Goal: Information Seeking & Learning: Find specific fact

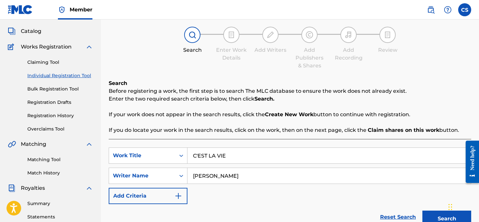
scroll to position [39, 0]
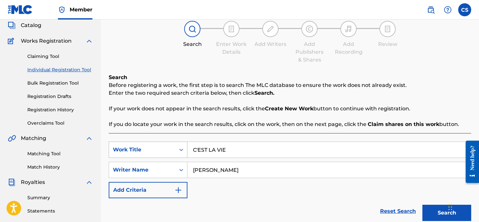
drag, startPoint x: 233, startPoint y: 150, endPoint x: 172, endPoint y: 148, distance: 60.9
click at [172, 148] on div "SearchWithCriteria458329b1-3c0c-4253-8173-955d9ac13d6e Work Title C'EST LA VIE" at bounding box center [290, 150] width 363 height 16
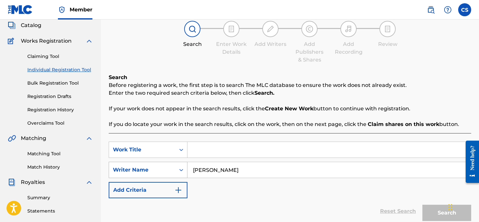
click at [179, 166] on div "Search Form" at bounding box center [182, 170] width 12 height 12
drag, startPoint x: 244, startPoint y: 170, endPoint x: 178, endPoint y: 164, distance: 65.8
click at [178, 164] on div "SearchWithCriteria84bcb18d-fc4d-4adf-ae65-903020b1cac1 Writer Name [PERSON_NAME]" at bounding box center [290, 170] width 363 height 16
type input "a"
click at [141, 165] on div "Writer Name" at bounding box center [142, 170] width 66 height 12
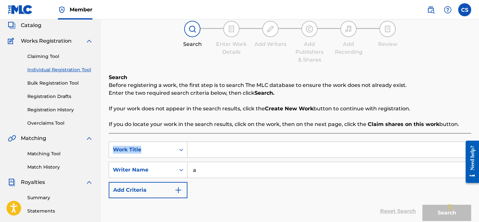
click at [50, 153] on link "Matching Tool" at bounding box center [60, 153] width 66 height 7
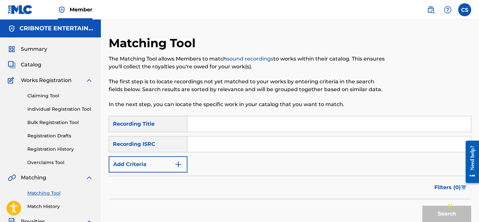
click at [178, 166] on img "Search Form" at bounding box center [179, 165] width 8 height 8
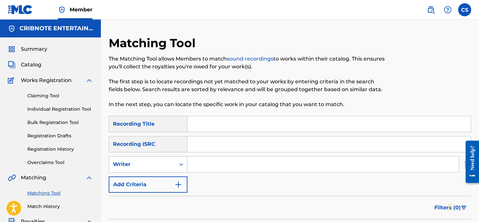
drag, startPoint x: 184, startPoint y: 166, endPoint x: 181, endPoint y: 164, distance: 3.4
click at [184, 166] on icon "Search Form" at bounding box center [181, 164] width 7 height 7
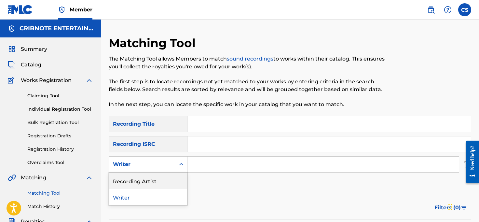
click at [170, 185] on div "Recording Artist" at bounding box center [148, 181] width 78 height 16
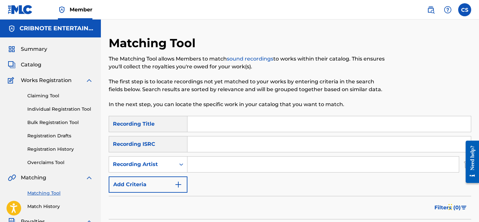
click at [194, 167] on input "Search Form" at bounding box center [324, 165] width 272 height 16
type input "anima inside"
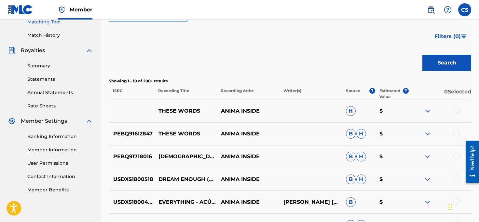
scroll to position [158, 0]
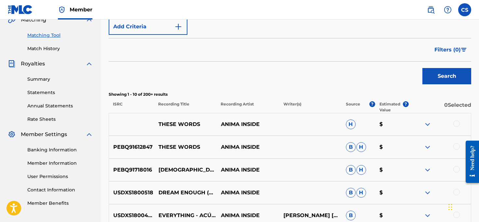
click at [448, 50] on span "Filters ( 0 )" at bounding box center [448, 50] width 26 height 8
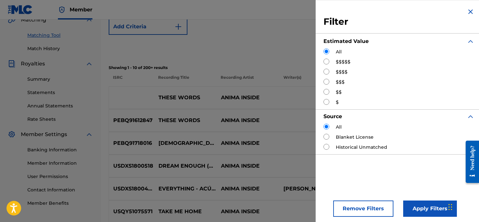
click at [329, 60] on input "Search Form" at bounding box center [327, 62] width 6 height 6
radio input "true"
click at [418, 210] on button "Apply Filters" at bounding box center [430, 209] width 54 height 16
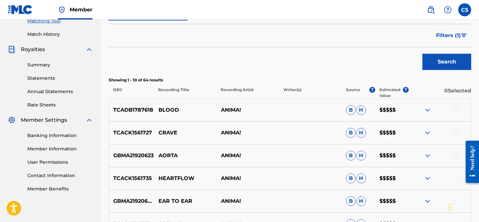
scroll to position [147, 0]
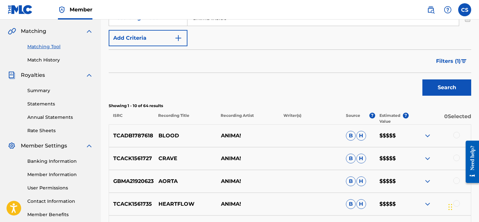
click at [458, 63] on span "Filters ( 1 )" at bounding box center [448, 61] width 25 height 8
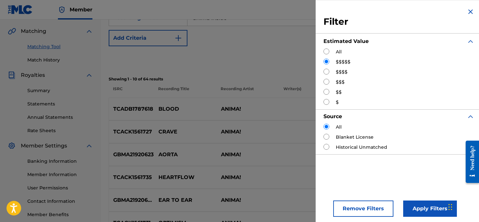
click at [327, 72] on input "Search Form" at bounding box center [327, 72] width 6 height 6
radio input "true"
click at [421, 207] on button "Apply Filters" at bounding box center [430, 209] width 54 height 16
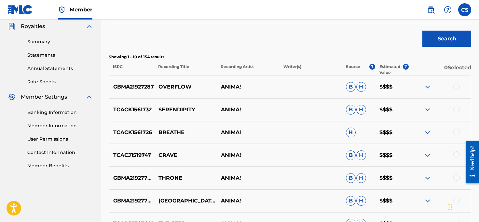
scroll to position [133, 0]
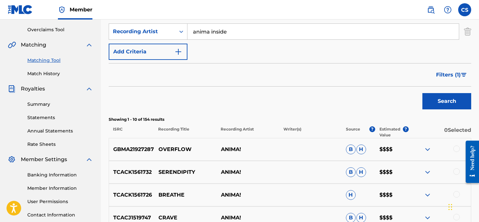
click at [439, 72] on span "Filters ( 1 )" at bounding box center [448, 75] width 25 height 8
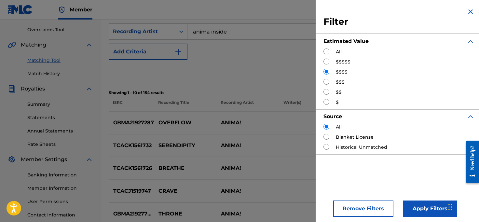
click at [327, 84] on input "Search Form" at bounding box center [327, 82] width 6 height 6
radio input "true"
click at [433, 211] on button "Apply Filters" at bounding box center [430, 209] width 54 height 16
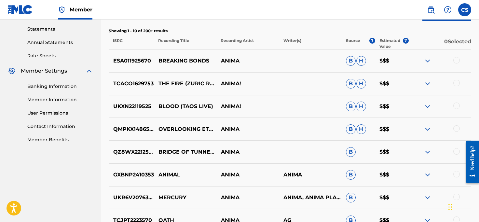
scroll to position [92, 0]
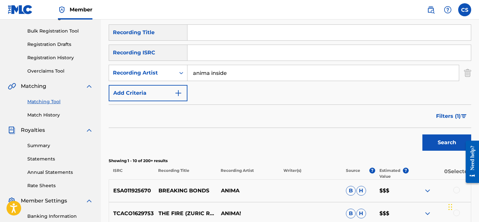
click at [442, 119] on span "Filters ( 1 )" at bounding box center [448, 116] width 25 height 8
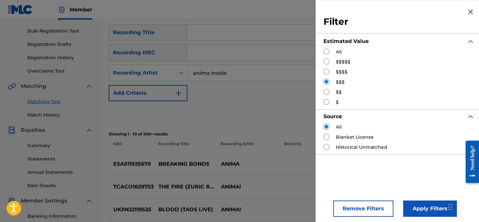
click at [328, 94] on input "Search Form" at bounding box center [327, 92] width 6 height 6
radio input "true"
click at [423, 212] on button "Apply Filters" at bounding box center [430, 209] width 54 height 16
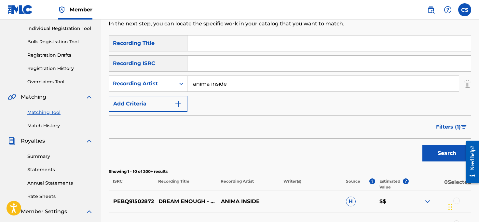
scroll to position [0, 0]
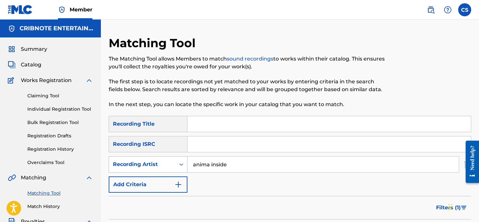
drag, startPoint x: 240, startPoint y: 165, endPoint x: 185, endPoint y: 170, distance: 54.9
click at [185, 170] on div "SearchWithCriteria5e63f64a-0782-4e0a-b7a7-7455946d599f Recording Artist anima i…" at bounding box center [290, 164] width 363 height 16
drag, startPoint x: 232, startPoint y: 167, endPoint x: 190, endPoint y: 163, distance: 42.2
click at [190, 163] on input "anima inside" at bounding box center [324, 165] width 272 height 16
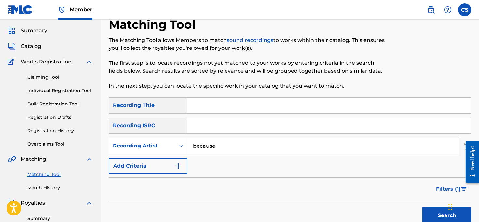
scroll to position [55, 0]
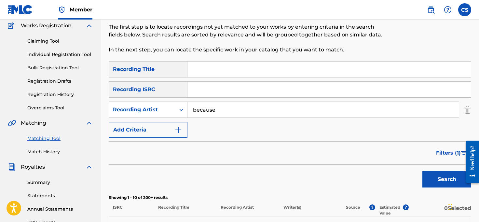
type input "because"
click at [452, 153] on span "Filters ( 1 )" at bounding box center [448, 153] width 25 height 8
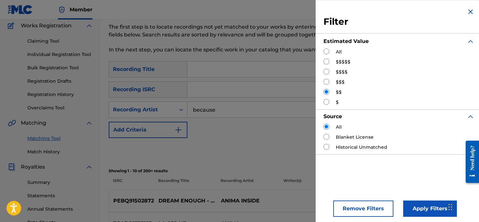
click at [324, 92] on input "Search Form" at bounding box center [327, 92] width 6 height 6
click at [327, 50] on input "Search Form" at bounding box center [327, 52] width 6 height 6
radio input "true"
click at [326, 61] on input "Search Form" at bounding box center [327, 62] width 6 height 6
radio input "true"
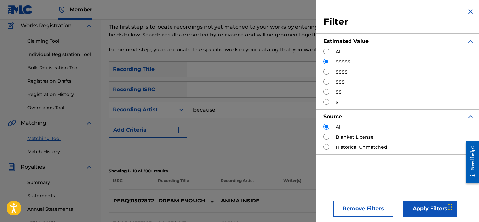
click at [421, 214] on button "Apply Filters" at bounding box center [430, 209] width 54 height 16
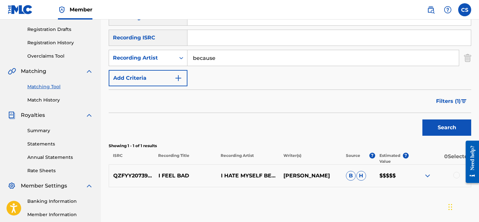
scroll to position [50, 0]
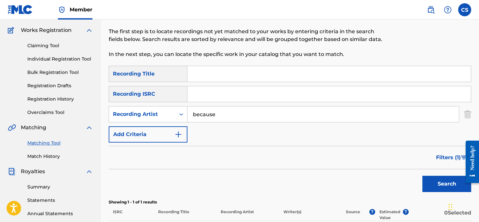
drag, startPoint x: 225, startPoint y: 116, endPoint x: 188, endPoint y: 116, distance: 37.1
click at [188, 116] on input "because" at bounding box center [324, 114] width 272 height 16
click at [423, 176] on button "Search" at bounding box center [447, 184] width 49 height 16
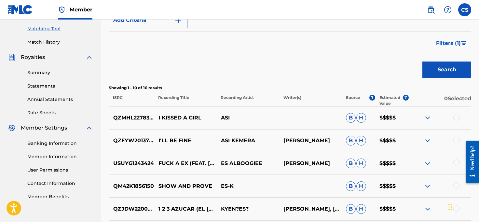
scroll to position [164, 0]
drag, startPoint x: 221, startPoint y: 142, endPoint x: 258, endPoint y: 142, distance: 36.5
click at [258, 142] on p "ASI KEMERA" at bounding box center [248, 141] width 63 height 8
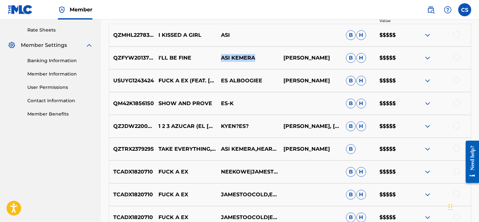
scroll to position [92, 0]
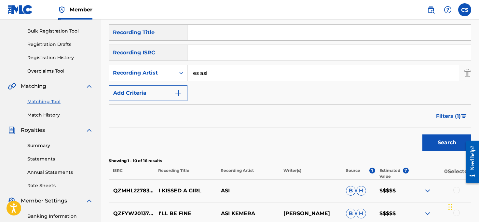
drag, startPoint x: 202, startPoint y: 73, endPoint x: 181, endPoint y: 73, distance: 20.8
click at [182, 72] on div "SearchWithCriteria5e63f64a-0782-4e0a-b7a7-7455946d599f Recording Artist es asi" at bounding box center [290, 73] width 363 height 16
click at [423, 134] on button "Search" at bounding box center [447, 142] width 49 height 16
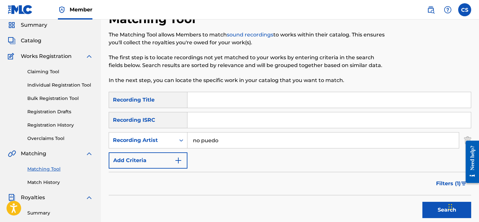
scroll to position [0, 0]
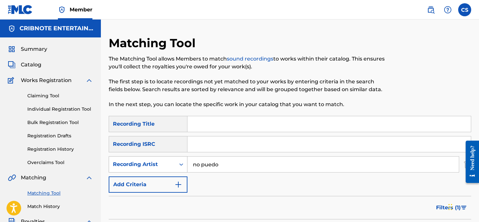
drag, startPoint x: 221, startPoint y: 168, endPoint x: 177, endPoint y: 165, distance: 43.4
click at [177, 165] on div "SearchWithCriteria5e63f64a-0782-4e0a-b7a7-7455946d599f Recording Artist no puedo" at bounding box center [290, 164] width 363 height 16
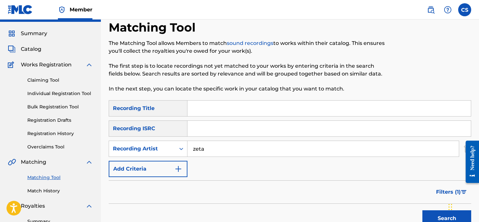
scroll to position [47, 0]
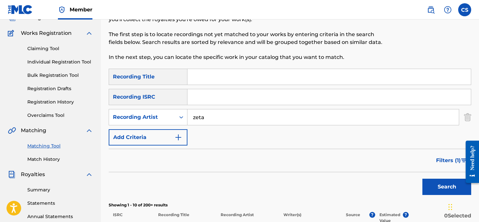
click at [431, 189] on button "Search" at bounding box center [447, 187] width 49 height 16
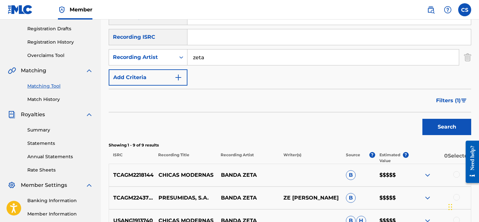
scroll to position [86, 0]
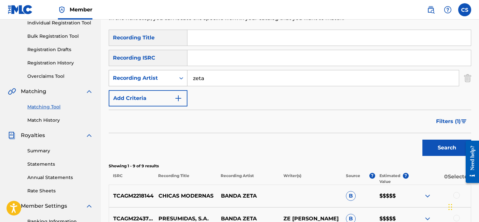
drag, startPoint x: 209, startPoint y: 80, endPoint x: 180, endPoint y: 77, distance: 28.8
click at [180, 77] on div "SearchWithCriteria5e63f64a-0782-4e0a-b7a7-7455946d599f Recording Artist zeta" at bounding box center [290, 78] width 363 height 16
click at [423, 140] on button "Search" at bounding box center [447, 148] width 49 height 16
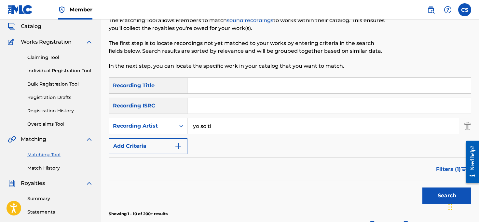
scroll to position [0, 0]
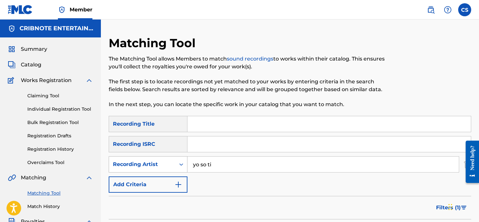
drag, startPoint x: 215, startPoint y: 163, endPoint x: 169, endPoint y: 165, distance: 45.9
click at [169, 165] on div "SearchWithCriteria5e63f64a-0782-4e0a-b7a7-7455946d599f Recording Artist yo so ti" at bounding box center [290, 164] width 363 height 16
type input "CeCe"
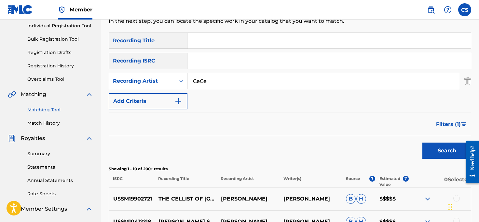
scroll to position [213, 0]
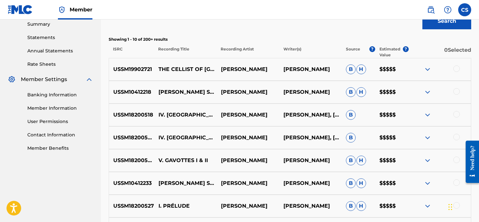
click at [424, 23] on button "Search" at bounding box center [447, 21] width 49 height 16
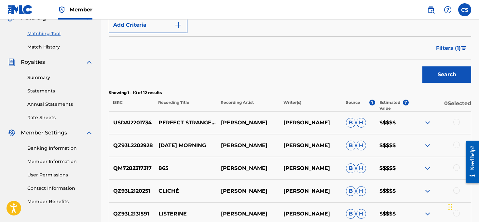
scroll to position [0, 0]
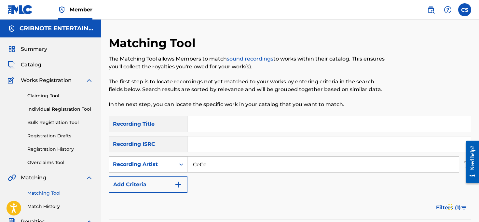
drag, startPoint x: 218, startPoint y: 167, endPoint x: 176, endPoint y: 162, distance: 42.4
click at [180, 167] on div "SearchWithCriteria5e63f64a-0782-4e0a-b7a7-7455946d599f Recording Artist CeCe" at bounding box center [290, 164] width 363 height 16
click at [234, 127] on input "Search Form" at bounding box center [330, 124] width 284 height 16
type input "christmas"
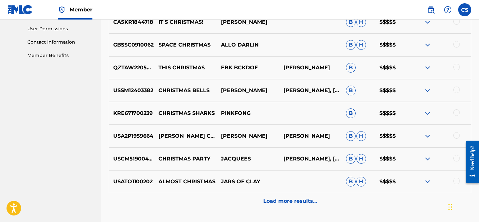
scroll to position [309, 0]
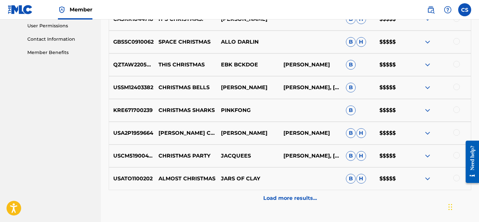
click at [261, 194] on div "Load more results..." at bounding box center [290, 198] width 363 height 16
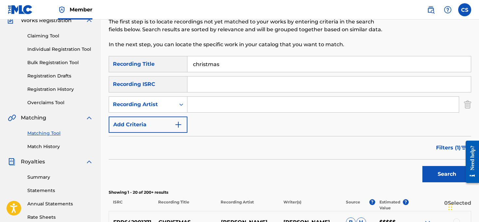
scroll to position [0, 0]
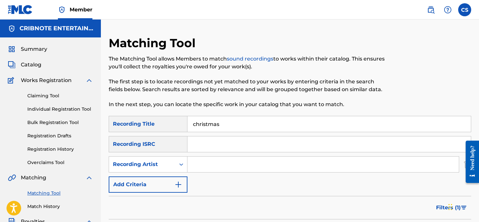
drag, startPoint x: 226, startPoint y: 126, endPoint x: 183, endPoint y: 127, distance: 43.6
click at [183, 127] on div "SearchWithCriteriab861905f-5415-4169-abe0-2743f2b0fac8 Recording Title christmas" at bounding box center [290, 124] width 363 height 16
drag, startPoint x: 234, startPoint y: 126, endPoint x: 185, endPoint y: 124, distance: 49.2
click at [185, 124] on div "SearchWithCriteriab861905f-5415-4169-abe0-2743f2b0fac8 Recording Title christmas" at bounding box center [290, 124] width 363 height 16
click at [203, 166] on input "Search Form" at bounding box center [324, 165] width 272 height 16
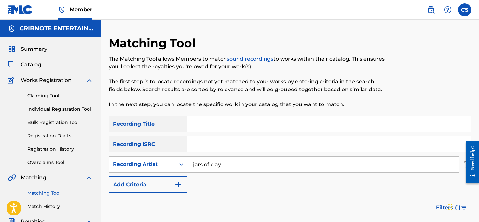
type input "jars of clay"
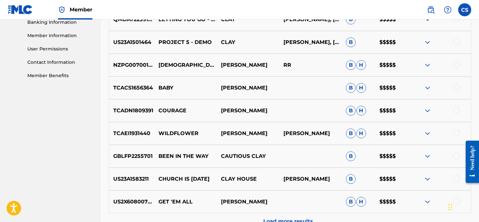
scroll to position [289, 0]
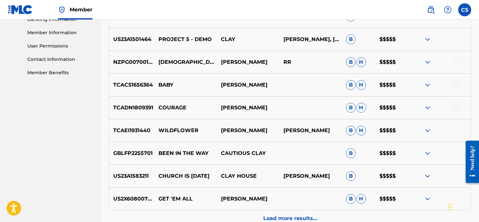
drag, startPoint x: 221, startPoint y: 131, endPoint x: 268, endPoint y: 131, distance: 46.9
click at [268, 131] on p "[PERSON_NAME]" at bounding box center [248, 131] width 63 height 8
copy p "[PERSON_NAME]"
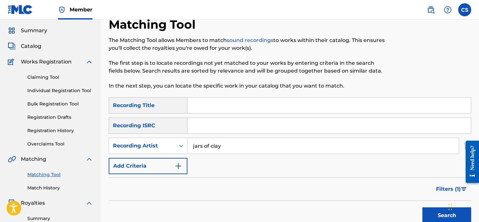
scroll to position [0, 0]
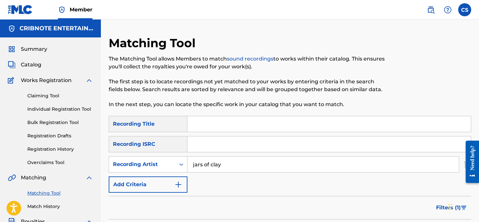
click at [215, 127] on input "Search Form" at bounding box center [330, 124] width 284 height 16
type input "is this what we've become"
drag, startPoint x: 229, startPoint y: 167, endPoint x: 194, endPoint y: 169, distance: 34.9
click at [194, 169] on input "jars of clay" at bounding box center [324, 165] width 272 height 16
drag, startPoint x: 193, startPoint y: 167, endPoint x: 225, endPoint y: 164, distance: 32.0
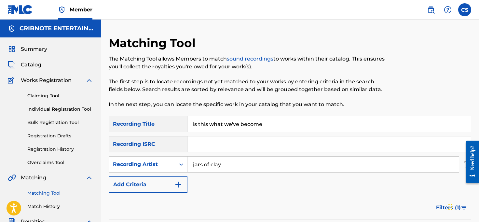
click at [225, 164] on input "jars of clay" at bounding box center [324, 165] width 272 height 16
drag, startPoint x: 225, startPoint y: 164, endPoint x: 183, endPoint y: 165, distance: 42.0
click at [183, 165] on div "SearchWithCriteria5e63f64a-0782-4e0a-b7a7-7455946d599f Recording Artist jars of…" at bounding box center [290, 164] width 363 height 16
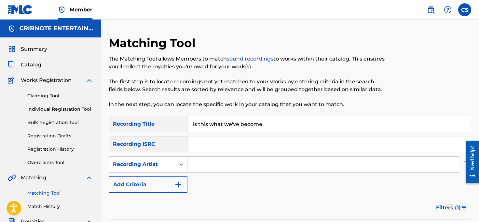
drag, startPoint x: 270, startPoint y: 122, endPoint x: 181, endPoint y: 121, distance: 89.2
click at [178, 121] on div "SearchWithCriteriab861905f-5415-4169-abe0-2743f2b0fac8 Recording Title is this …" at bounding box center [290, 124] width 363 height 16
click at [206, 164] on input "Search Form" at bounding box center [324, 165] width 272 height 16
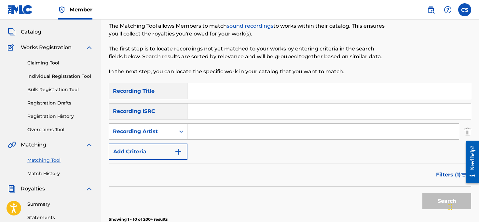
scroll to position [54, 0]
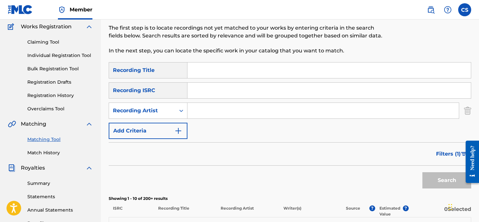
click at [201, 75] on input "Search Form" at bounding box center [330, 71] width 284 height 16
click at [423, 172] on button "Search" at bounding box center [447, 180] width 49 height 16
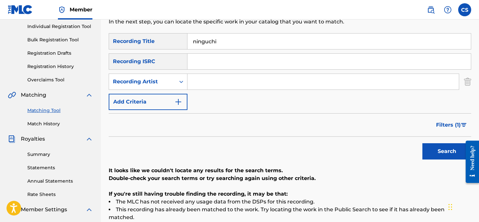
scroll to position [86, 0]
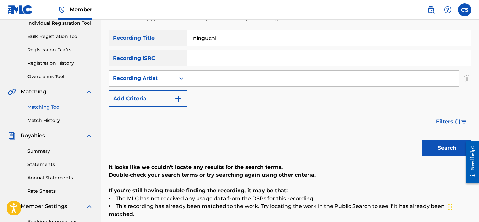
click at [205, 41] on input "ninguchi" at bounding box center [330, 38] width 284 height 16
click at [423, 140] on button "Search" at bounding box center [447, 148] width 49 height 16
drag, startPoint x: 218, startPoint y: 38, endPoint x: 188, endPoint y: 34, distance: 31.3
click at [188, 34] on input "ninuchi" at bounding box center [330, 38] width 284 height 16
type input "nine"
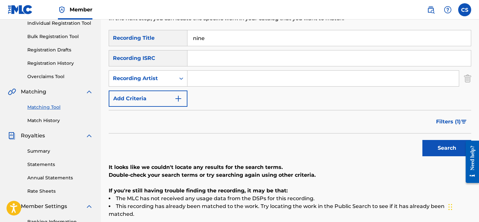
click at [423, 140] on button "Search" at bounding box center [447, 148] width 49 height 16
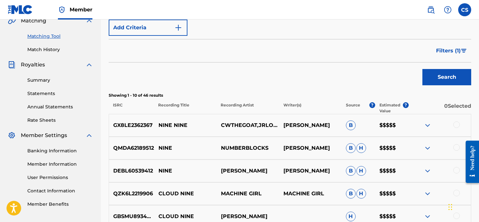
scroll to position [185, 0]
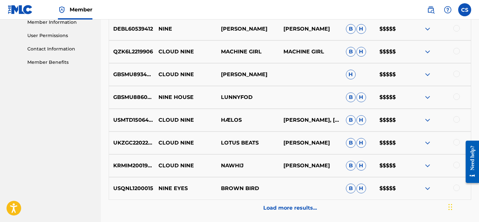
click at [278, 210] on p "Load more results..." at bounding box center [290, 208] width 54 height 8
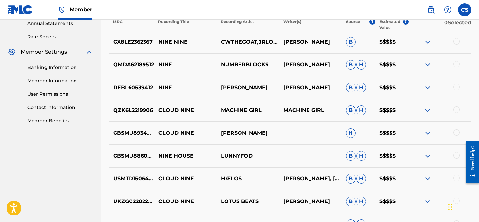
scroll to position [7, 0]
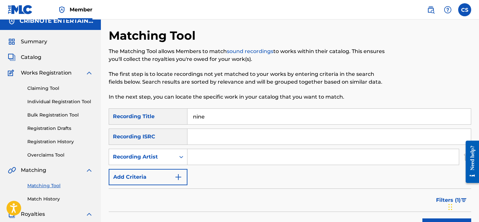
drag, startPoint x: 218, startPoint y: 118, endPoint x: 193, endPoint y: 120, distance: 24.8
click at [193, 120] on input "nine" at bounding box center [330, 117] width 284 height 16
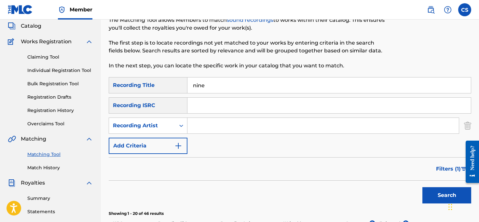
scroll to position [0, 0]
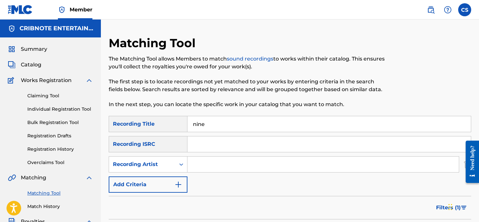
drag, startPoint x: 212, startPoint y: 127, endPoint x: 173, endPoint y: 123, distance: 39.3
click at [173, 123] on div "SearchWithCriteriab861905f-5415-4169-abe0-2743f2b0fac8 Recording Title nine" at bounding box center [290, 124] width 363 height 16
click at [204, 165] on input "Search Form" at bounding box center [324, 165] width 272 height 16
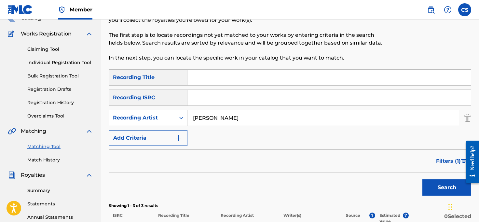
scroll to position [35, 0]
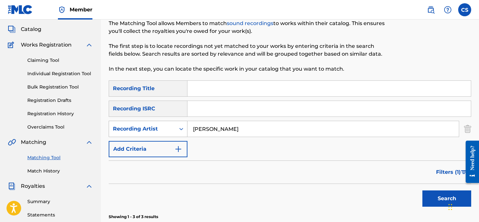
drag, startPoint x: 237, startPoint y: 132, endPoint x: 186, endPoint y: 127, distance: 51.3
click at [186, 127] on div "SearchWithCriteria5e63f64a-0782-4e0a-b7a7-7455946d599f Recording Artist [PERSON…" at bounding box center [290, 129] width 363 height 16
click at [423, 190] on button "Search" at bounding box center [447, 198] width 49 height 16
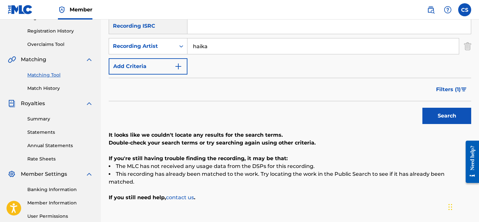
scroll to position [138, 0]
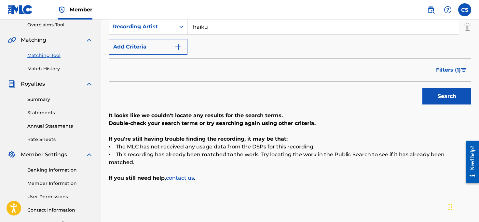
click at [423, 88] on button "Search" at bounding box center [447, 96] width 49 height 16
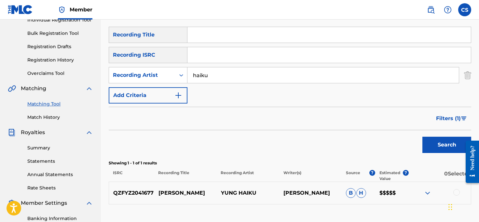
scroll to position [89, 0]
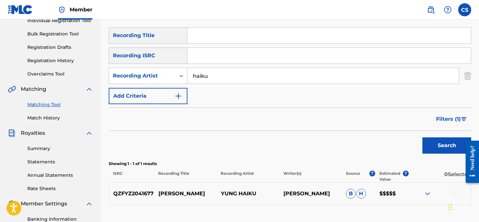
click at [193, 76] on input "haiku" at bounding box center [324, 76] width 272 height 16
click at [423, 137] on button "Search" at bounding box center [447, 145] width 49 height 16
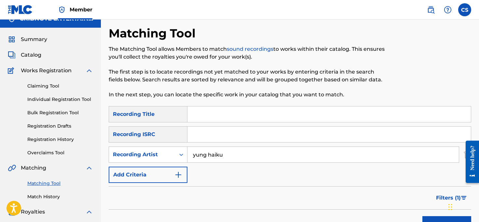
scroll to position [0, 0]
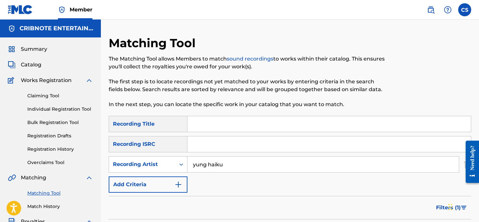
drag, startPoint x: 225, startPoint y: 163, endPoint x: 209, endPoint y: 166, distance: 15.9
click at [209, 166] on input "yung haiku" at bounding box center [324, 165] width 272 height 16
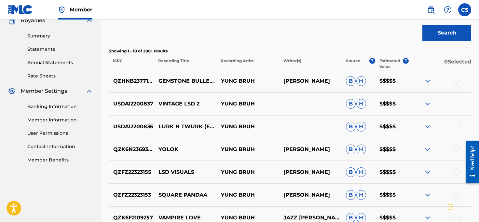
scroll to position [66, 0]
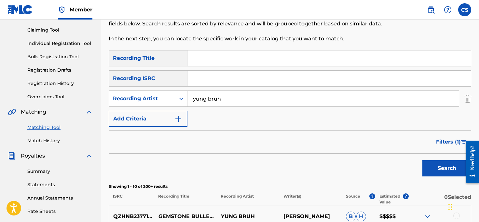
drag, startPoint x: 225, startPoint y: 102, endPoint x: 187, endPoint y: 97, distance: 38.0
click at [188, 97] on input "yung bruh" at bounding box center [324, 99] width 272 height 16
type input "[PERSON_NAME]"
click at [423, 160] on button "Search" at bounding box center [447, 168] width 49 height 16
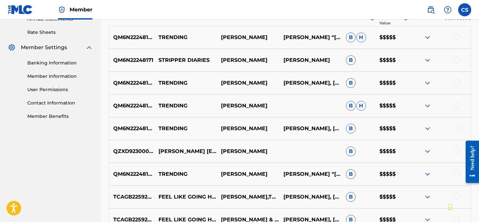
scroll to position [184, 0]
